Goal: Transaction & Acquisition: Purchase product/service

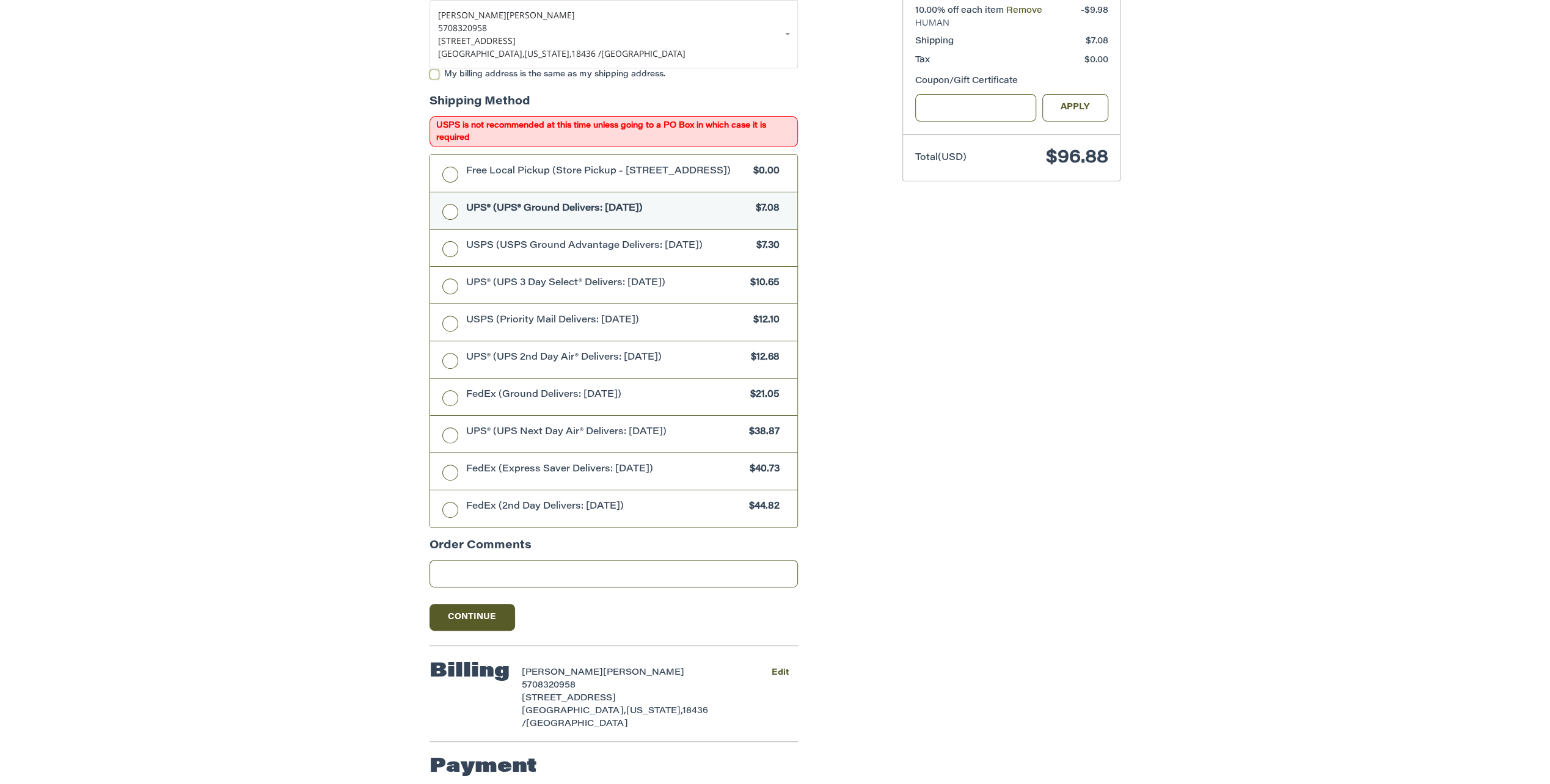
scroll to position [346, 0]
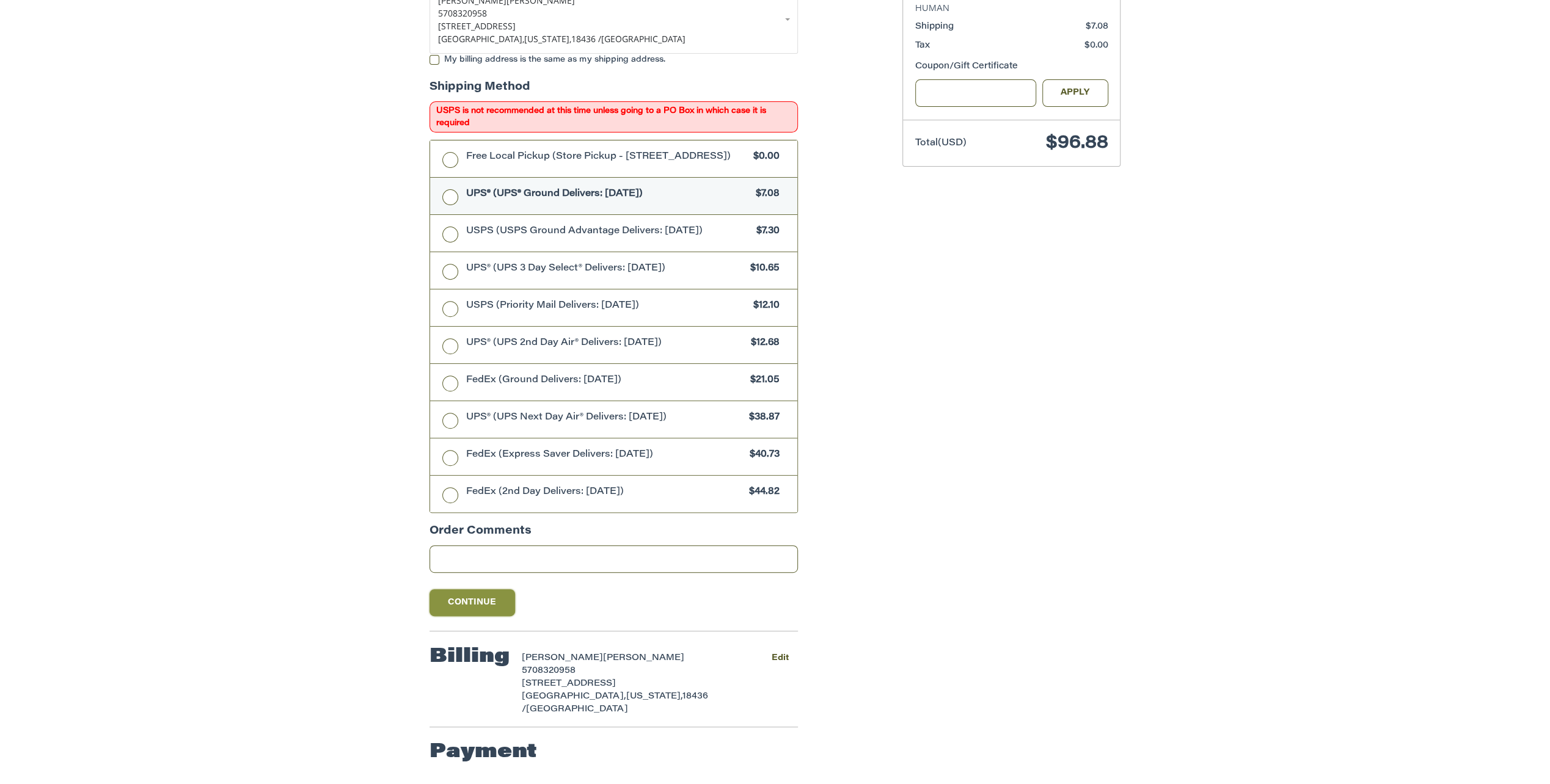
click at [476, 596] on button "Continue" at bounding box center [472, 602] width 86 height 27
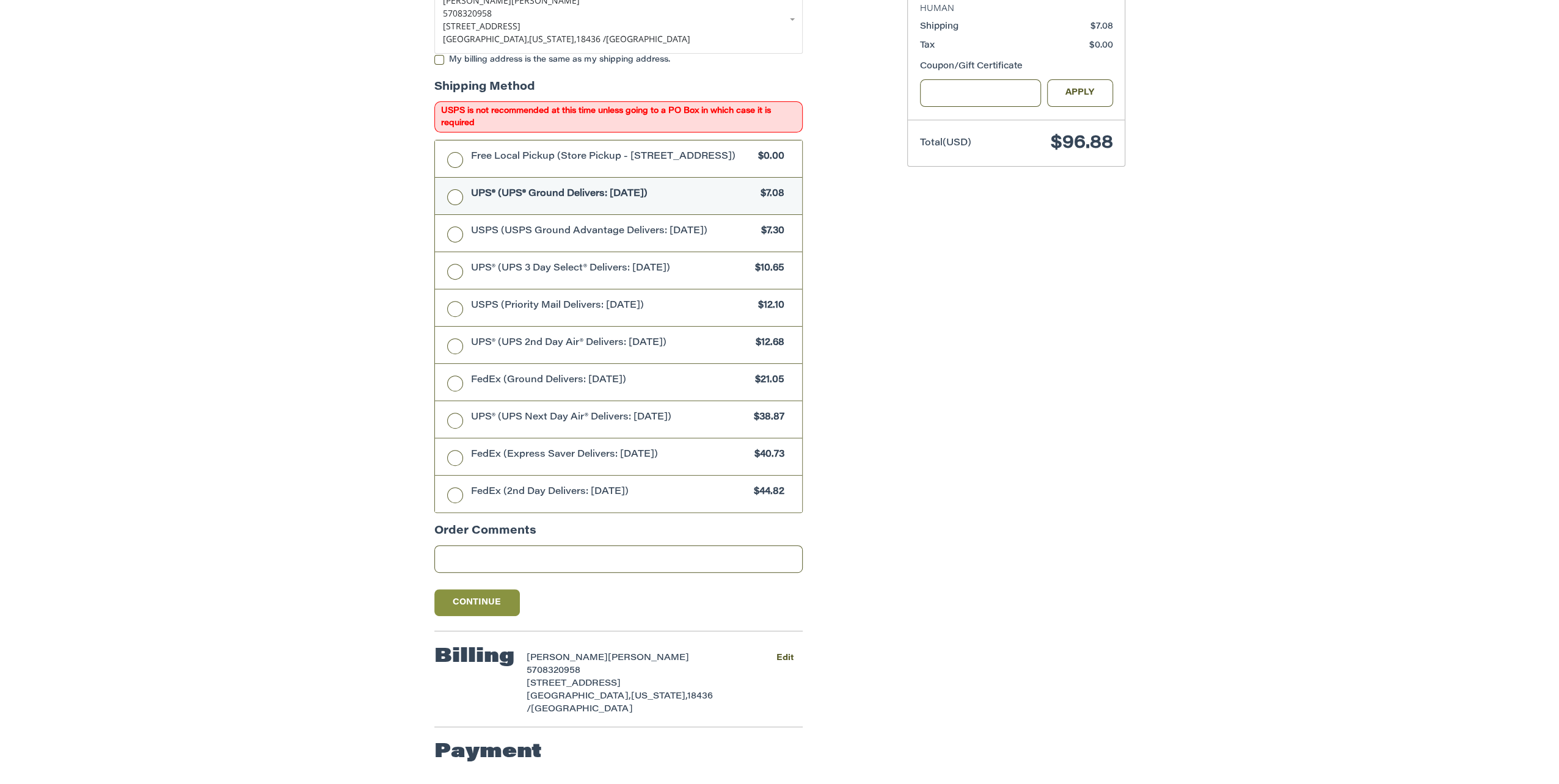
scroll to position [0, 0]
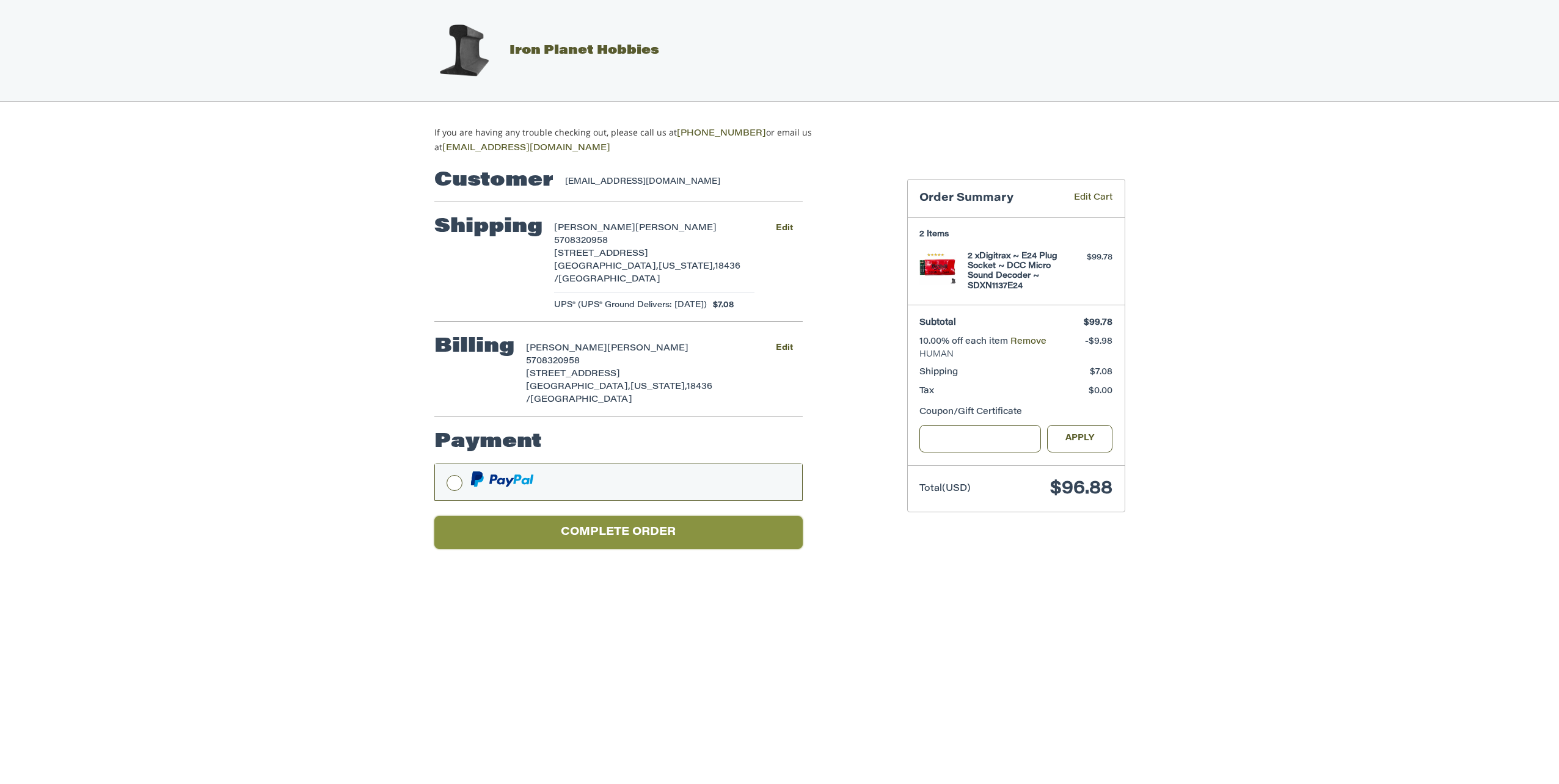
click at [655, 530] on button "Complete order" at bounding box center [619, 532] width 369 height 33
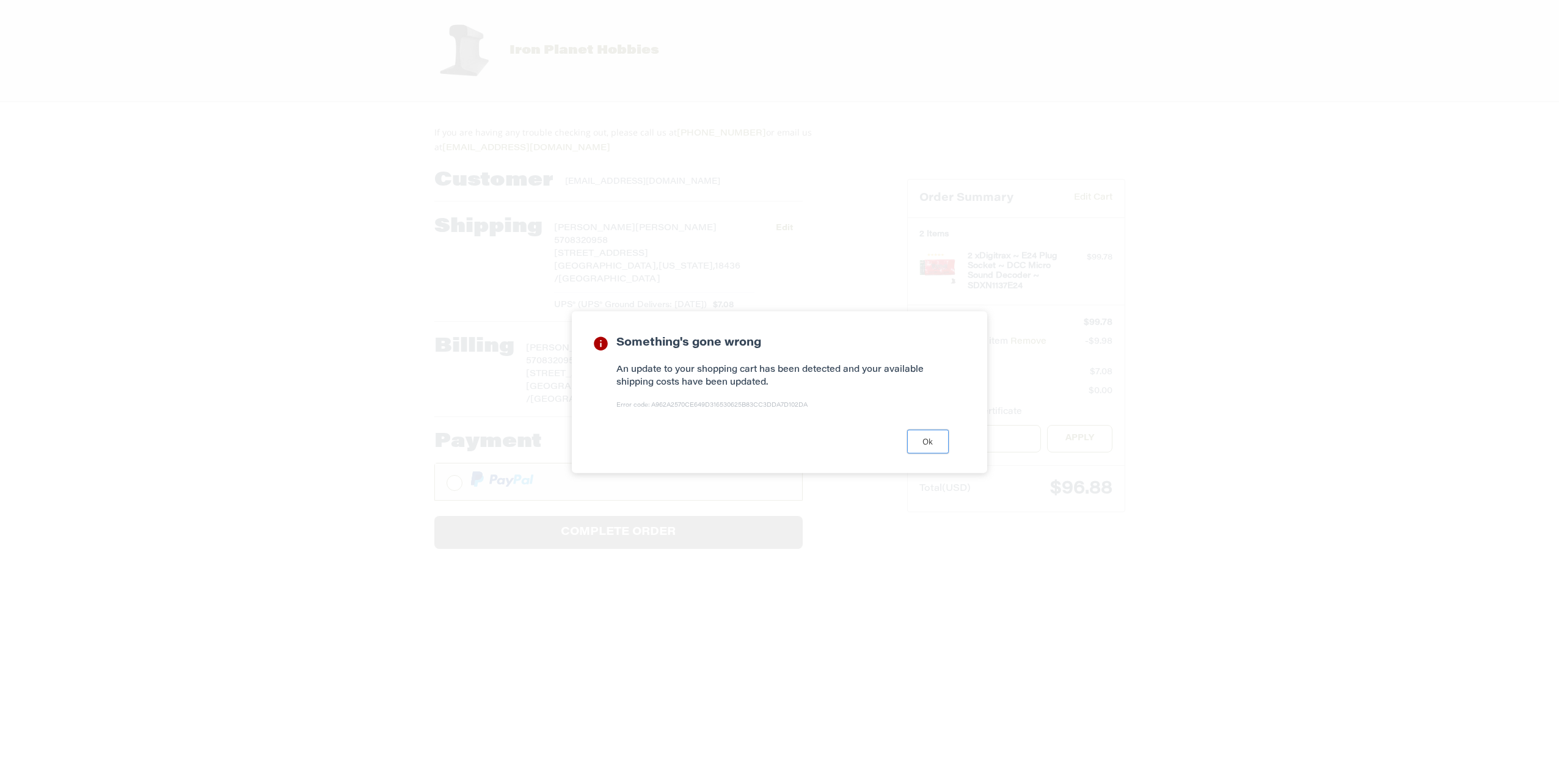
click at [925, 448] on button "Ok" at bounding box center [928, 441] width 42 height 23
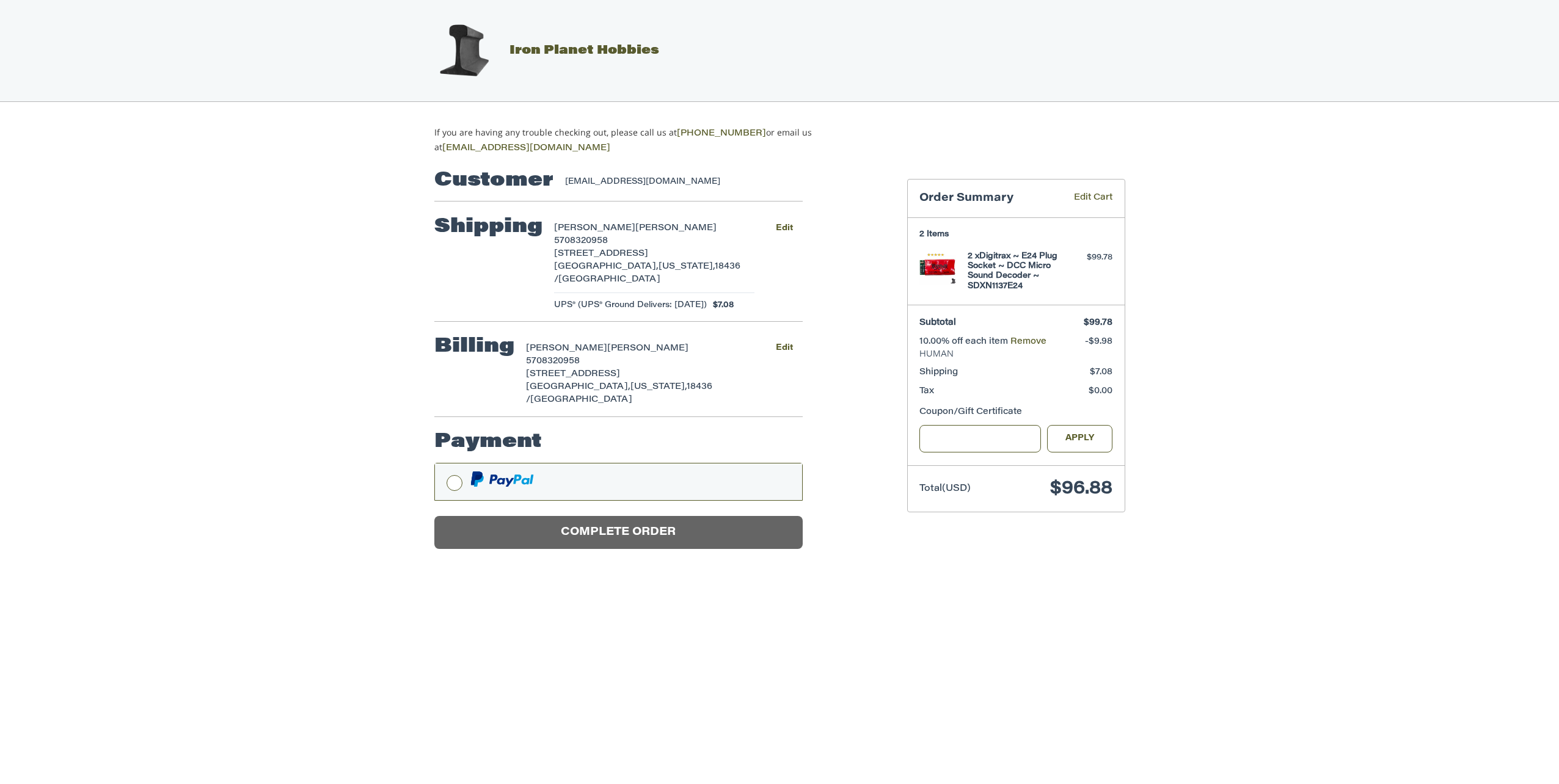
click at [456, 476] on label at bounding box center [618, 481] width 367 height 37
click at [455, 477] on label at bounding box center [618, 481] width 367 height 37
click at [0, 575] on div at bounding box center [0, 575] width 0 height 0
click at [1015, 434] on input "Gift Certificate or Coupon Code" at bounding box center [980, 438] width 122 height 27
click at [1075, 434] on button "Apply" at bounding box center [1080, 438] width 66 height 27
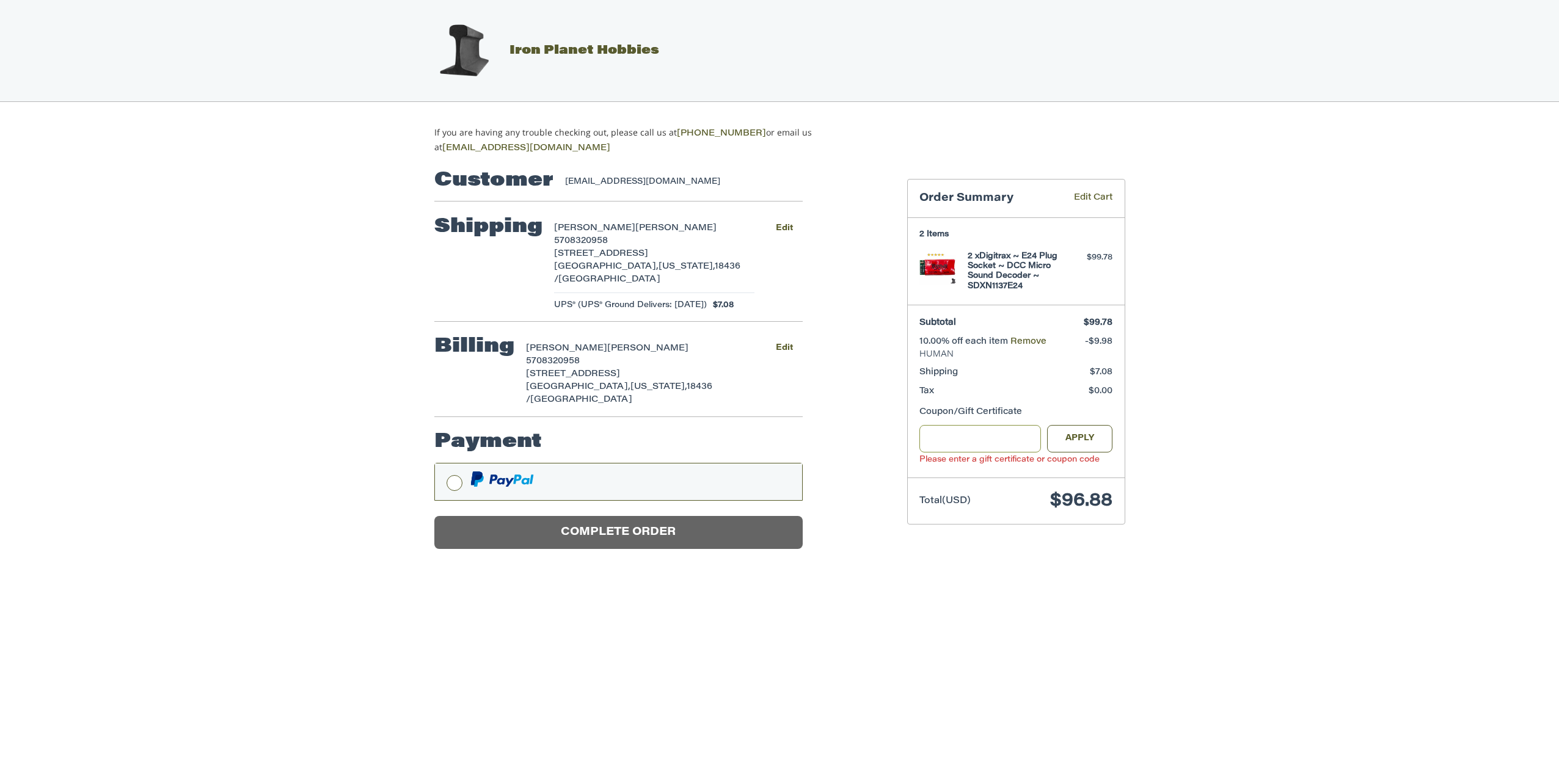
click at [1004, 425] on input "Gift Certificate or Coupon Code" at bounding box center [980, 438] width 122 height 27
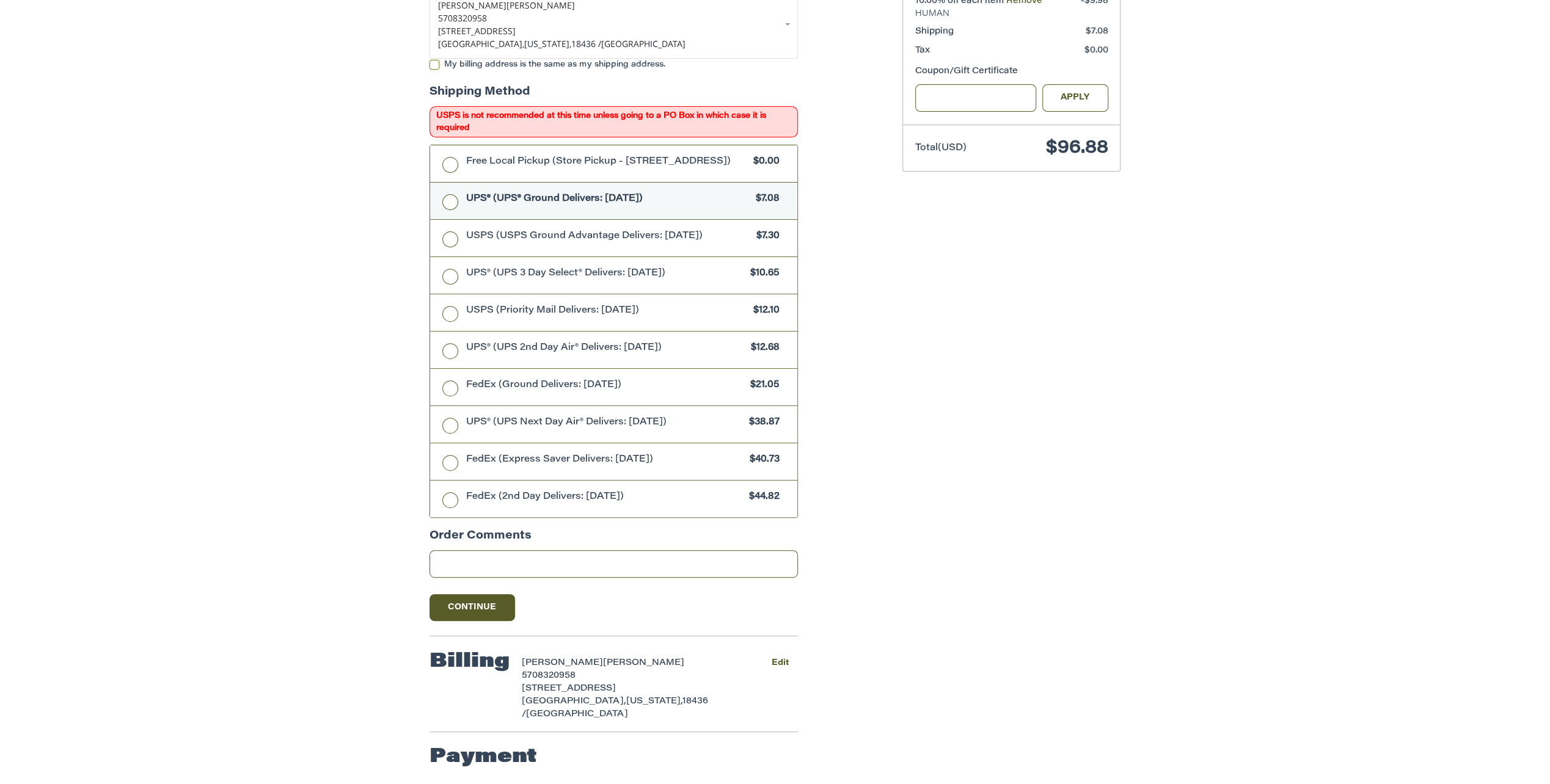
scroll to position [346, 0]
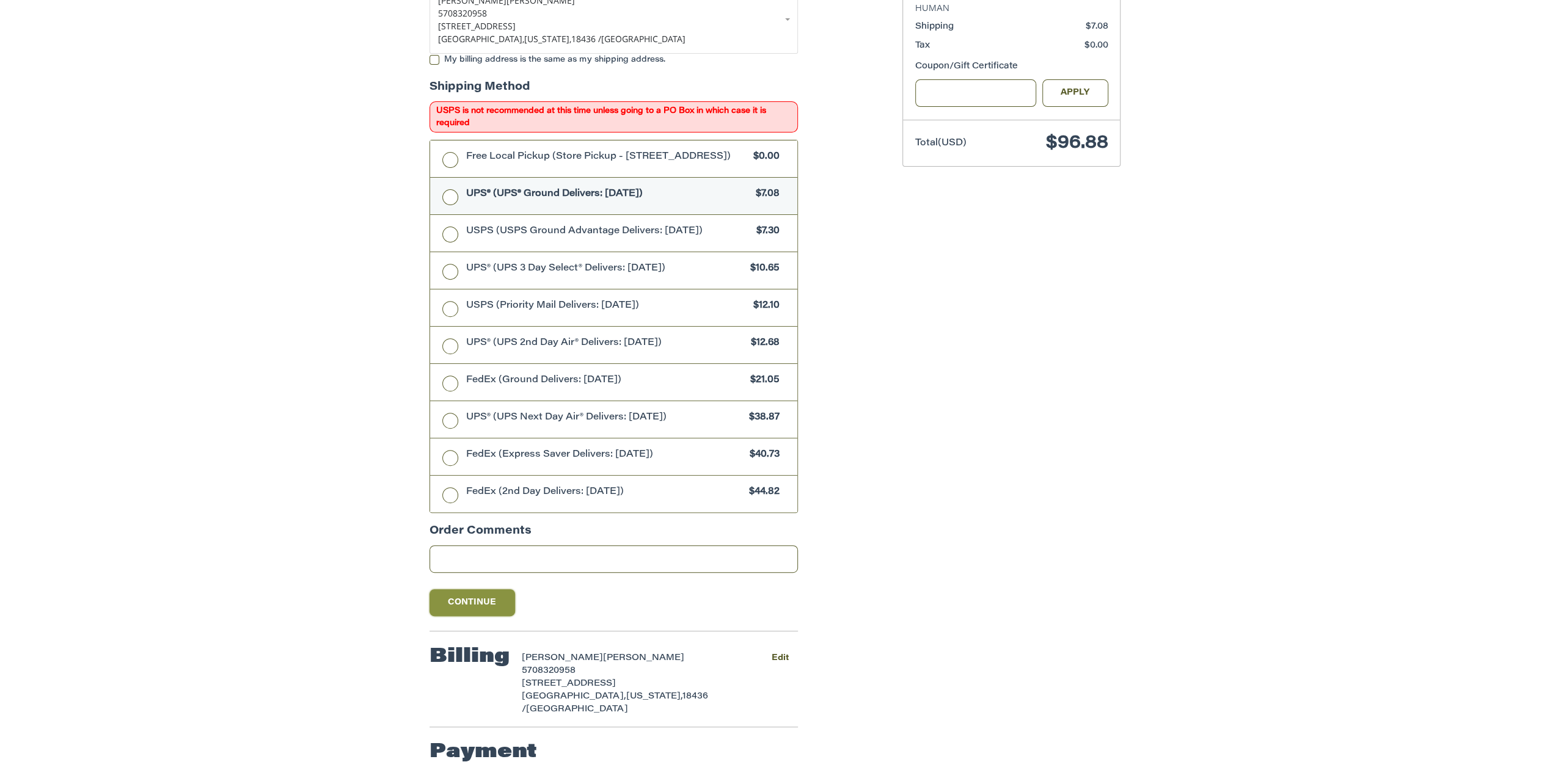
click at [493, 603] on button "Continue" at bounding box center [472, 602] width 86 height 27
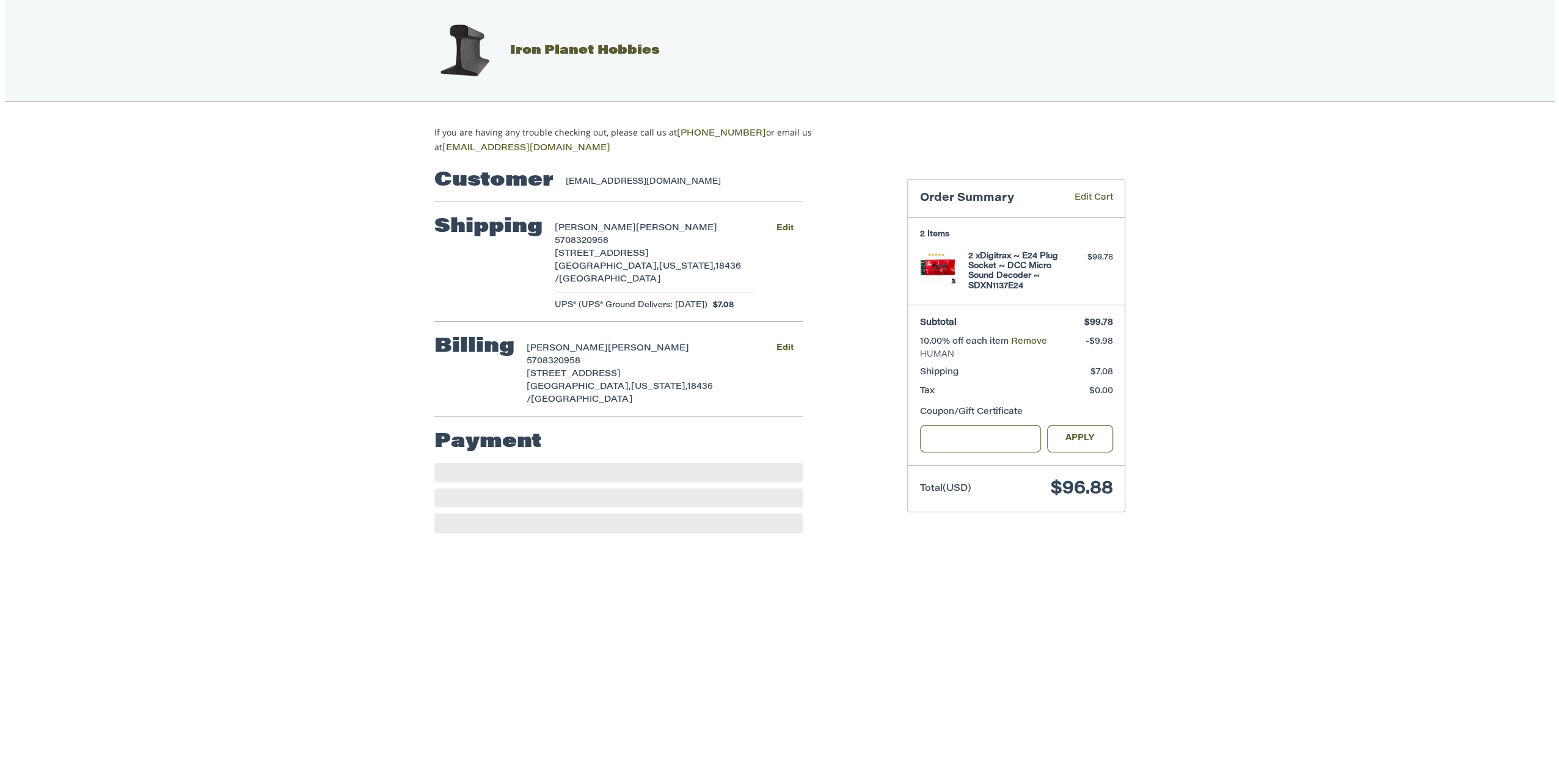
scroll to position [0, 0]
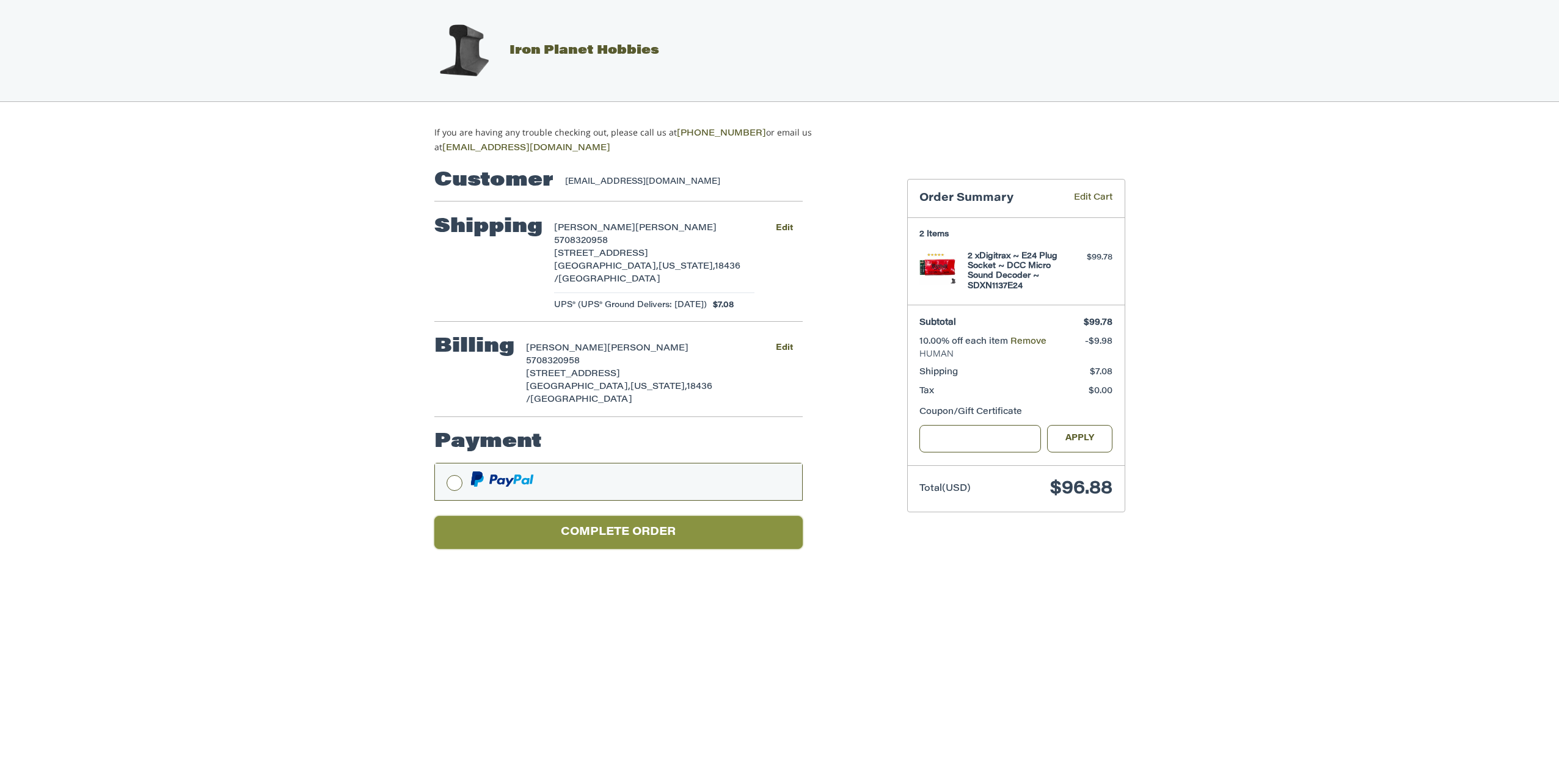
click at [623, 534] on button "Complete order" at bounding box center [619, 532] width 369 height 33
